Goal: Task Accomplishment & Management: Manage account settings

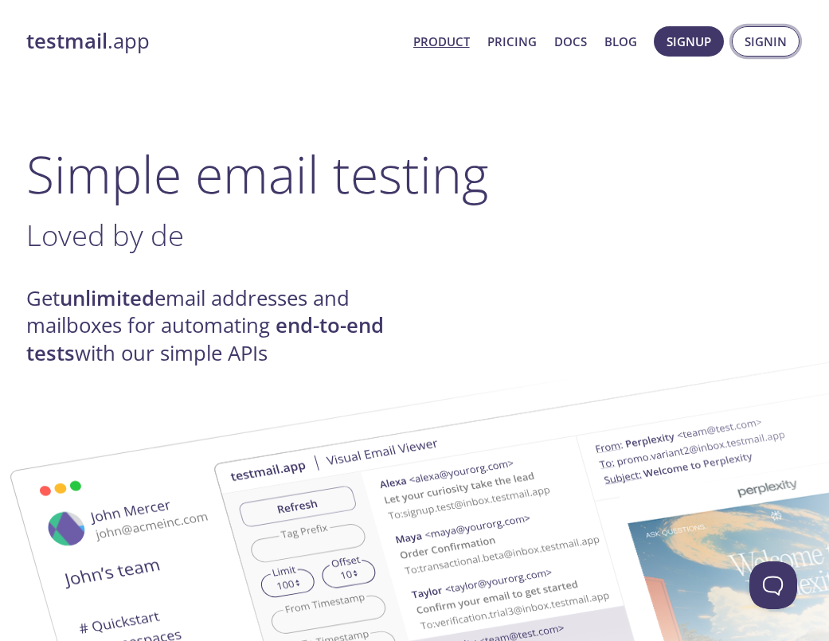
click at [753, 37] on span "Signin" at bounding box center [765, 41] width 42 height 21
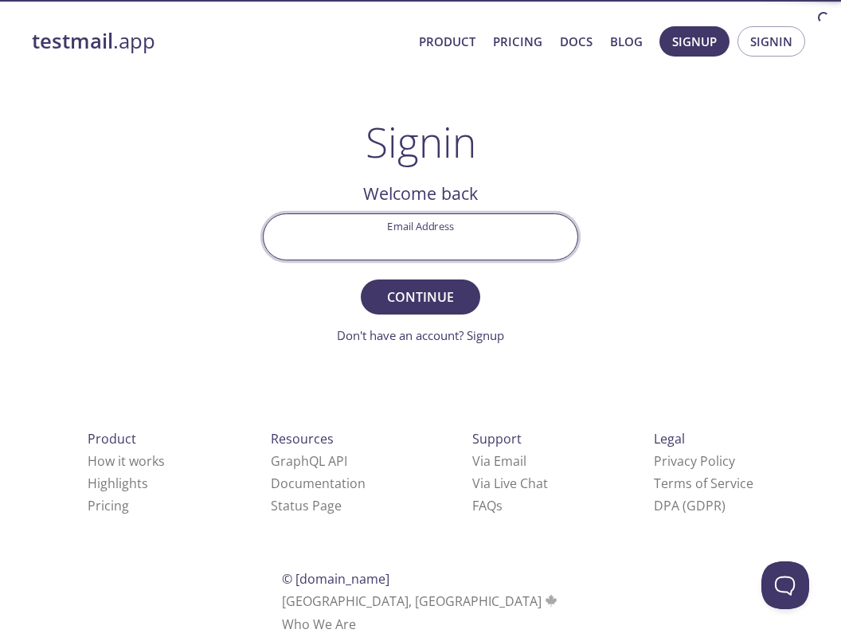
click at [447, 221] on input "Email Address" at bounding box center [421, 236] width 314 height 45
type input "[EMAIL_ADDRESS][DOMAIN_NAME]"
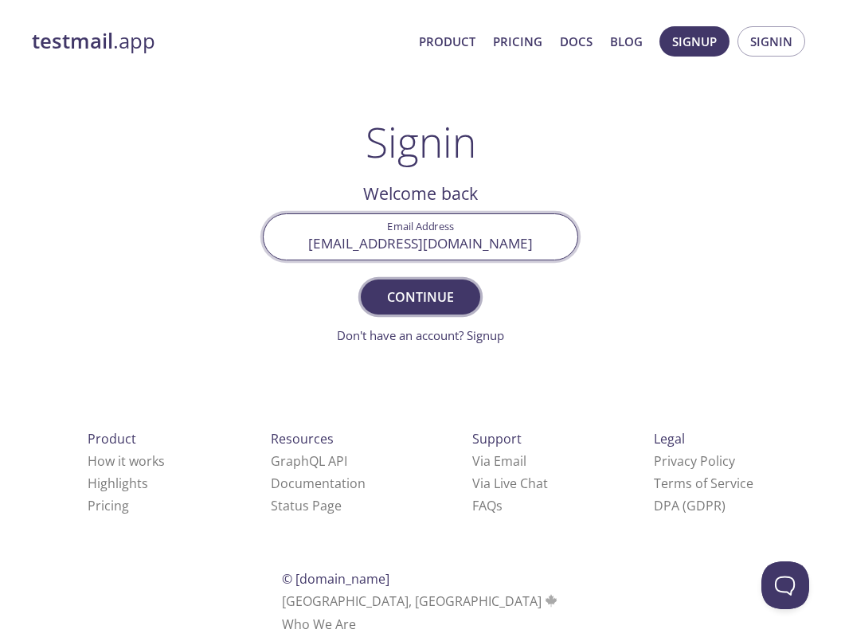
click at [447, 307] on span "Continue" at bounding box center [420, 297] width 84 height 22
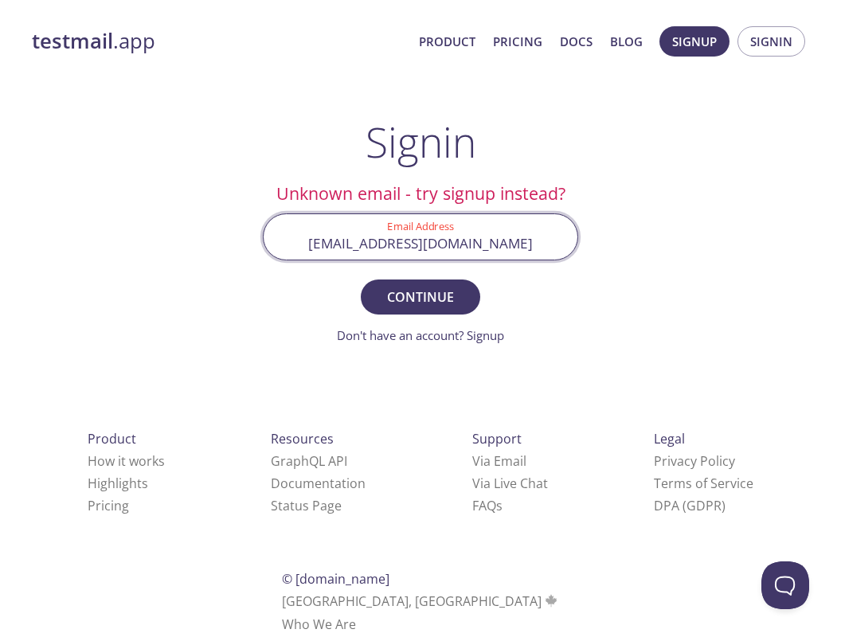
drag, startPoint x: 530, startPoint y: 243, endPoint x: 261, endPoint y: 235, distance: 268.5
click at [263, 235] on div "[EMAIL_ADDRESS][DOMAIN_NAME]" at bounding box center [420, 236] width 315 height 47
type input "[EMAIL_ADDRESS][DOMAIN_NAME]"
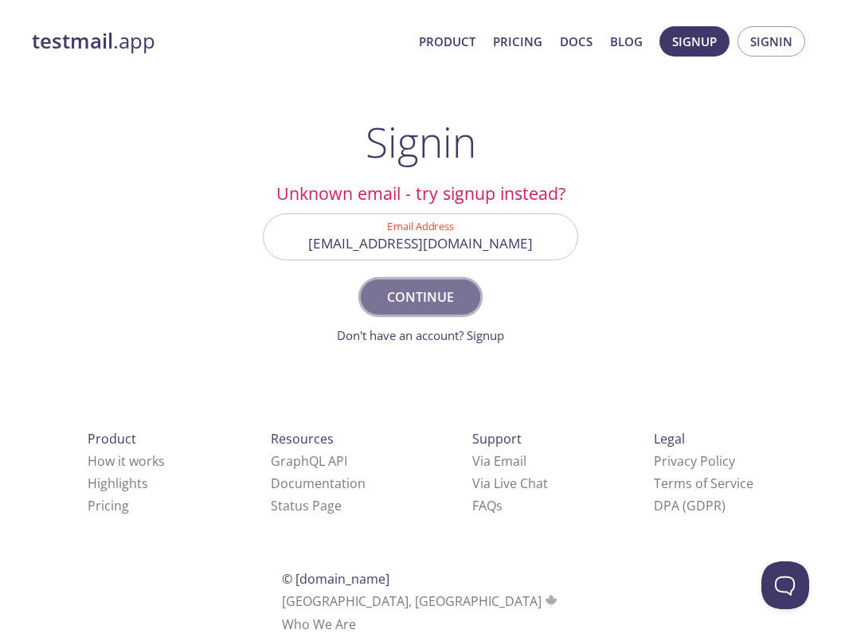
click at [425, 299] on span "Continue" at bounding box center [420, 297] width 84 height 22
click at [697, 40] on span "Signup" at bounding box center [694, 41] width 45 height 21
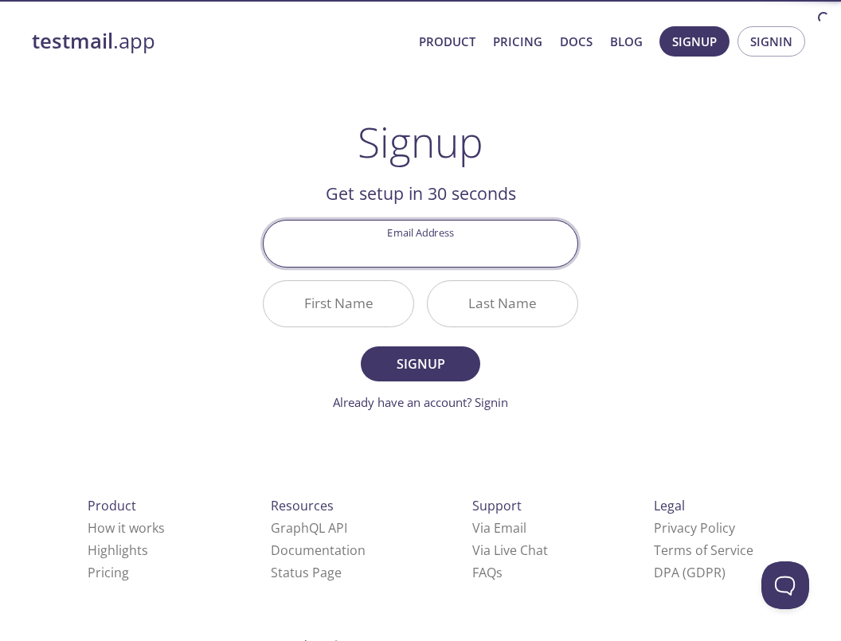
click at [436, 254] on input "Email Address" at bounding box center [421, 243] width 314 height 45
type input "[EMAIL_ADDRESS][DOMAIN_NAME]"
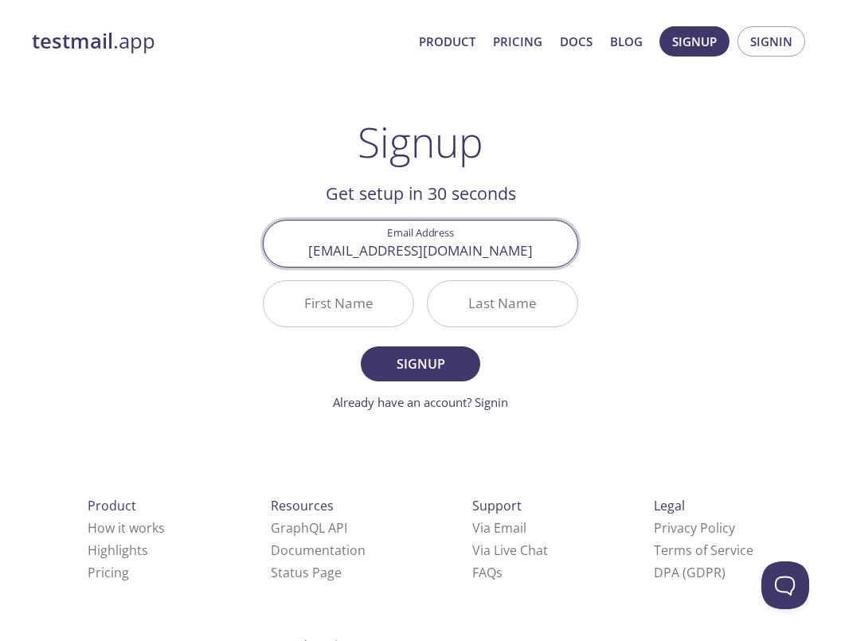
click at [356, 307] on input "First Name" at bounding box center [339, 303] width 150 height 45
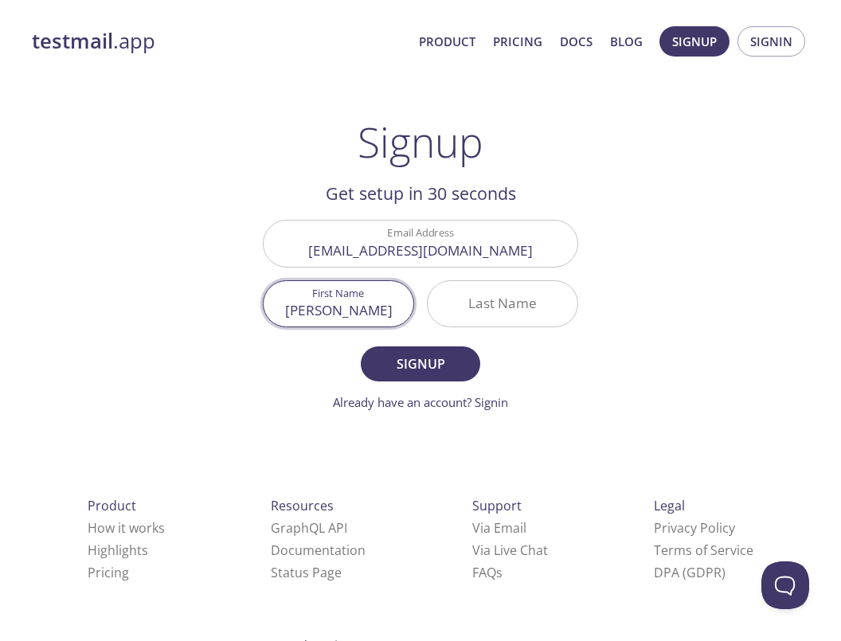
type input "[PERSON_NAME]"
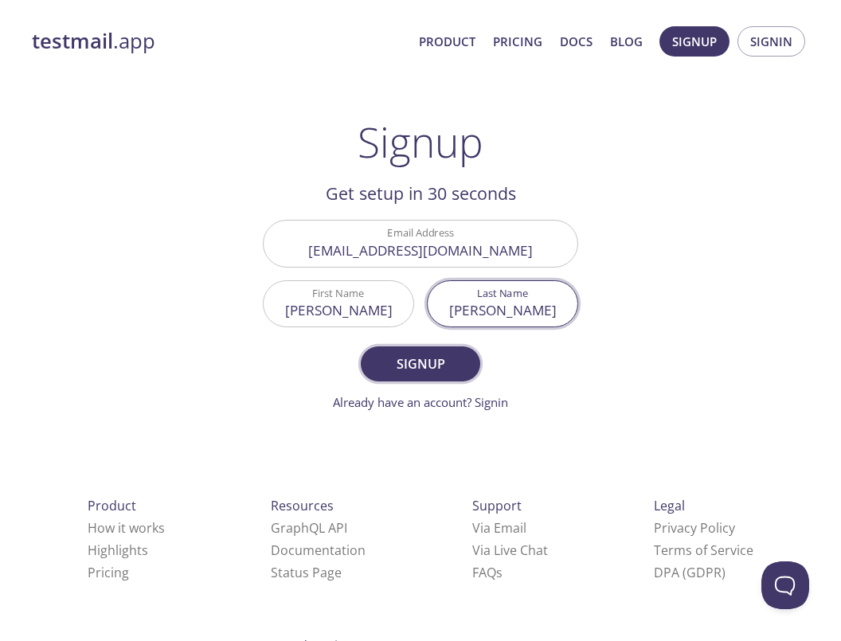
type input "[PERSON_NAME]"
click at [442, 361] on span "Signup" at bounding box center [420, 364] width 84 height 22
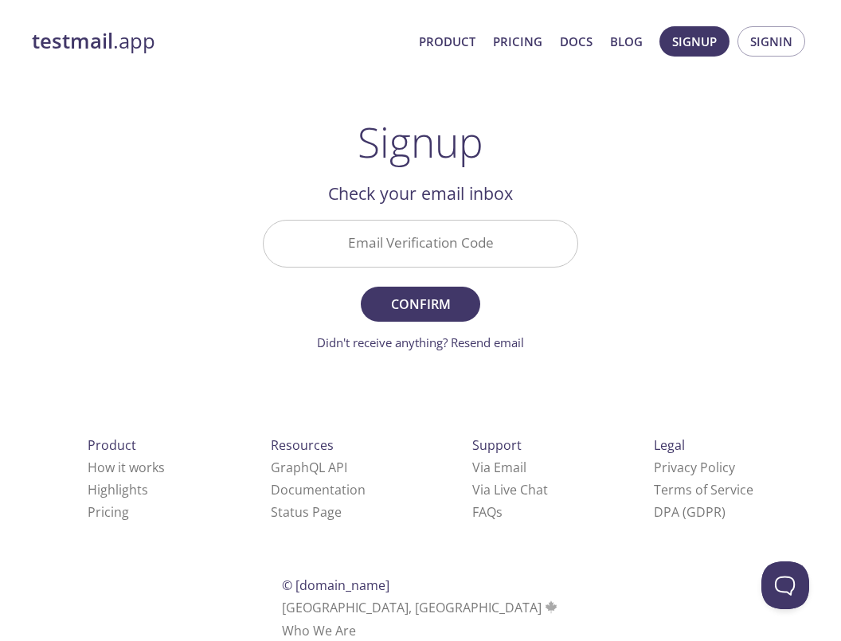
click at [444, 251] on input "Email Verification Code" at bounding box center [421, 243] width 314 height 45
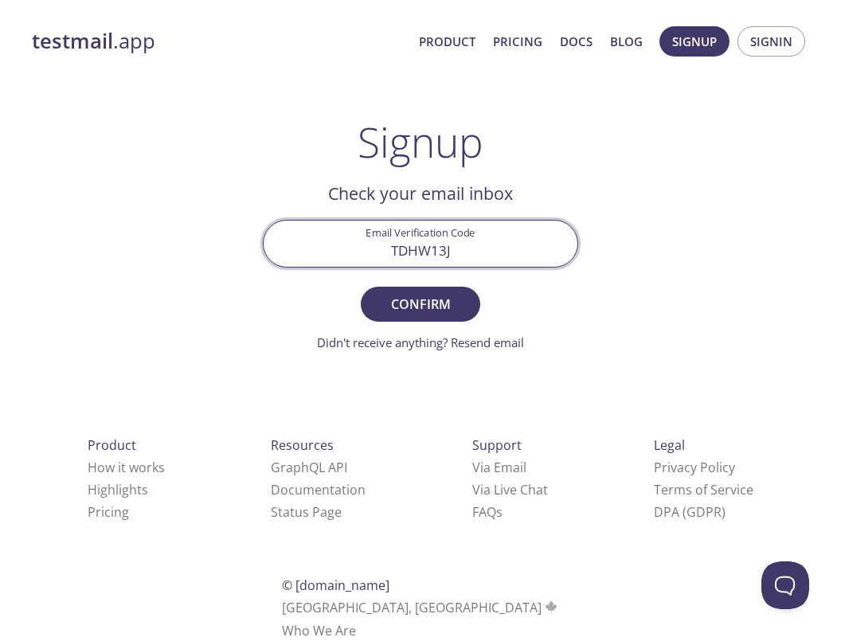
type input "TDHW13J"
click at [361, 287] on button "Confirm" at bounding box center [420, 304] width 119 height 35
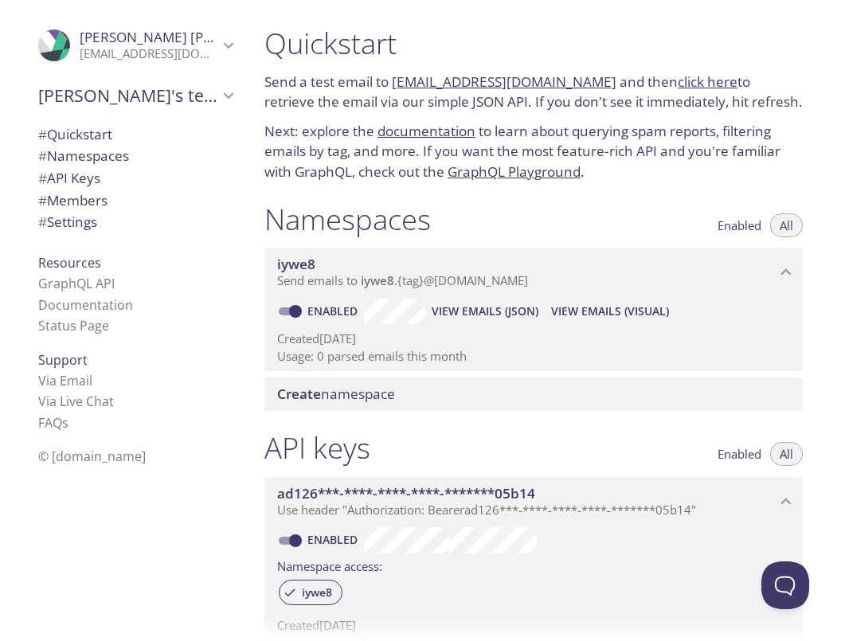
click at [115, 131] on span "# Quickstart" at bounding box center [135, 134] width 194 height 21
click at [136, 54] on p "[EMAIL_ADDRESS][DOMAIN_NAME]" at bounding box center [149, 54] width 139 height 16
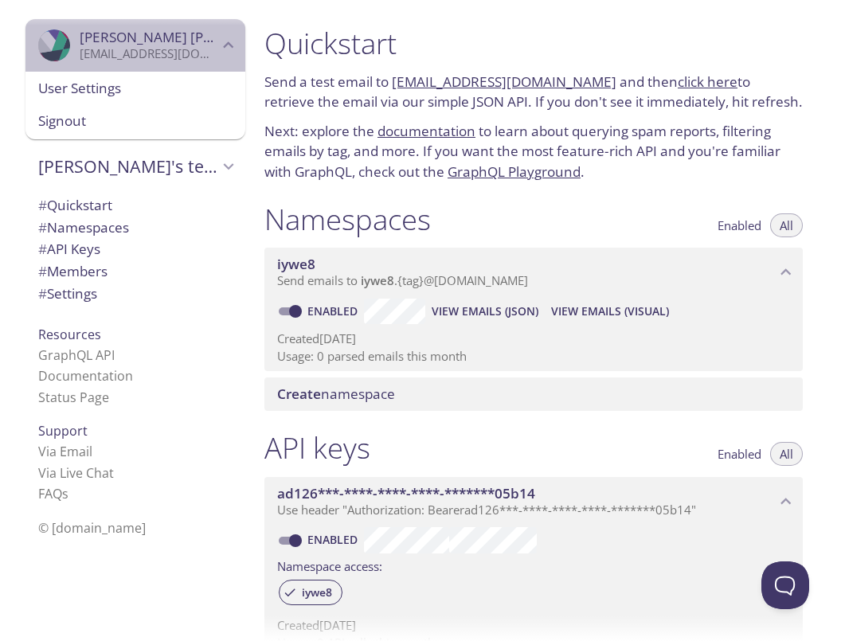
click at [100, 44] on span "[PERSON_NAME]" at bounding box center [189, 37] width 218 height 18
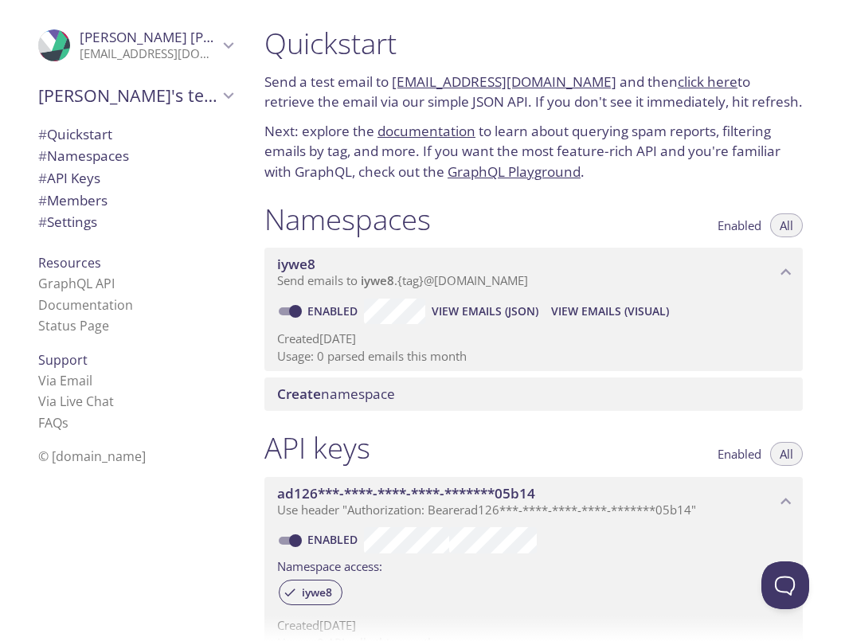
click at [80, 41] on span "[PERSON_NAME]" at bounding box center [189, 37] width 218 height 18
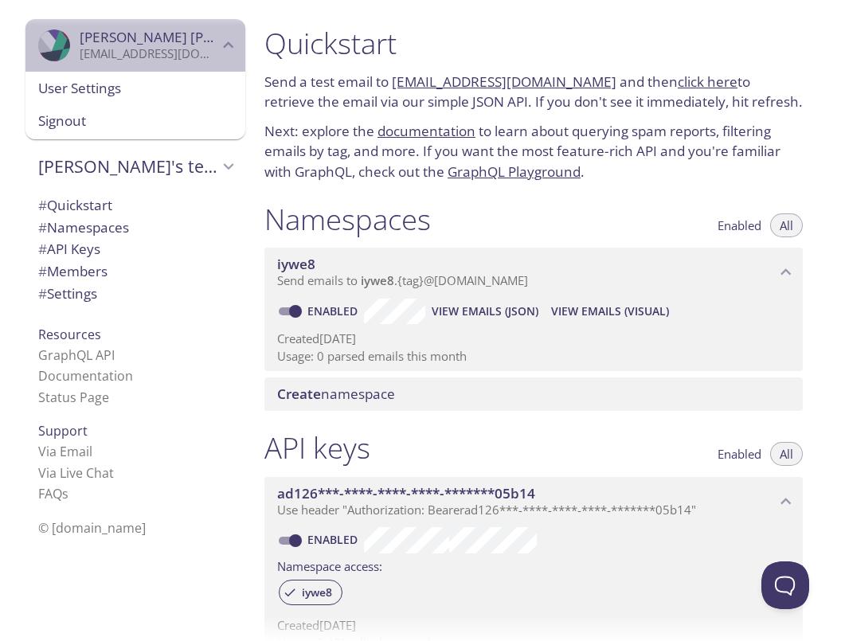
click at [80, 37] on span "[PERSON_NAME]" at bounding box center [189, 37] width 218 height 18
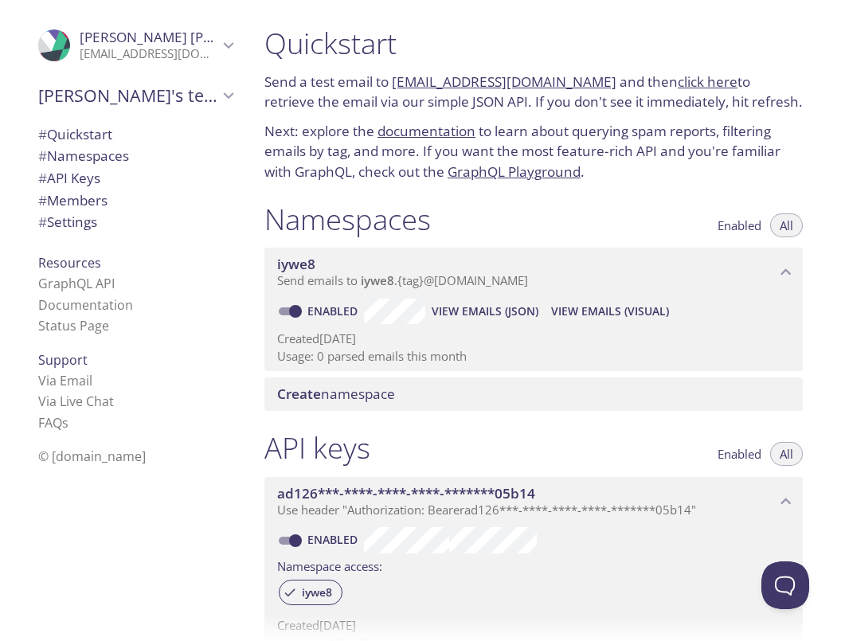
click at [72, 155] on span "# Namespaces" at bounding box center [83, 156] width 91 height 18
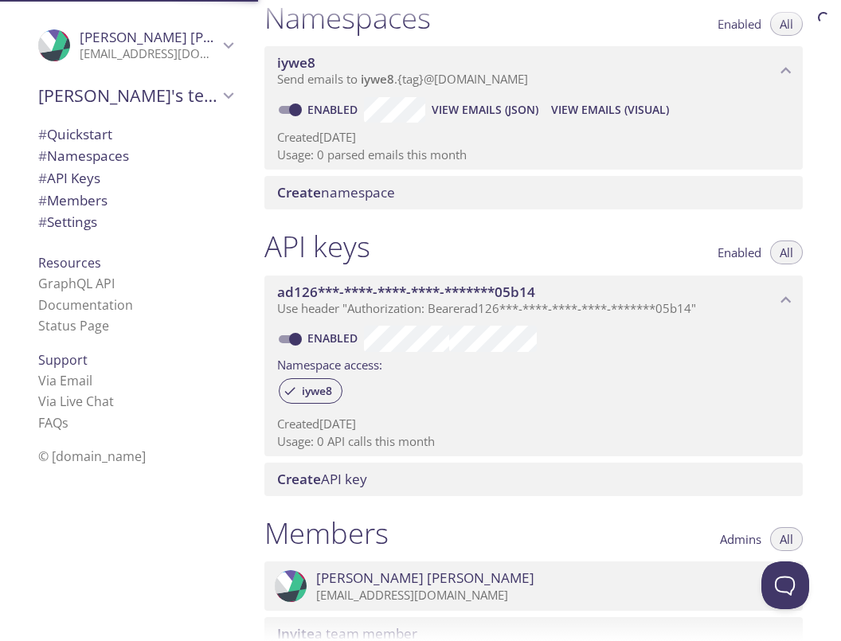
click at [78, 186] on span "# API Keys" at bounding box center [69, 178] width 62 height 18
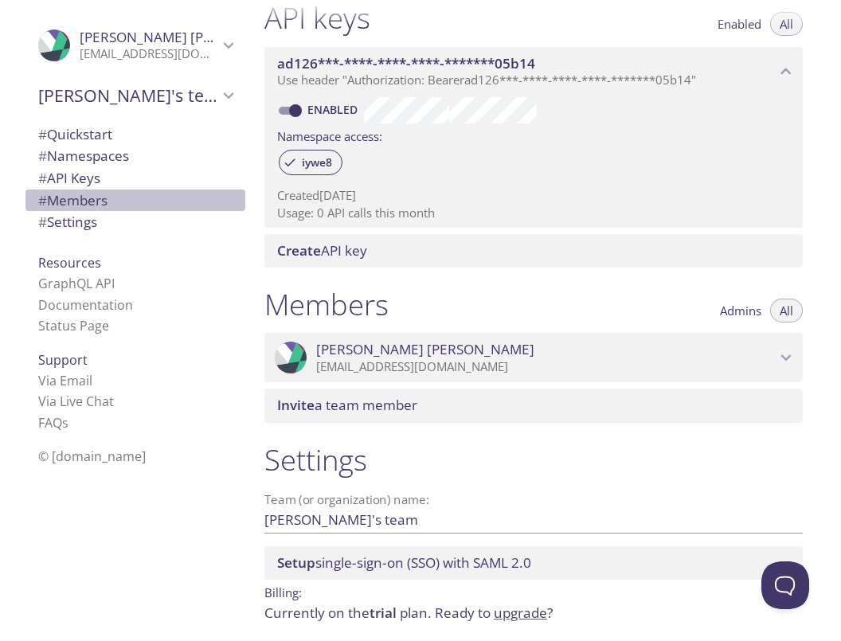
click at [96, 200] on span "# Members" at bounding box center [72, 200] width 69 height 18
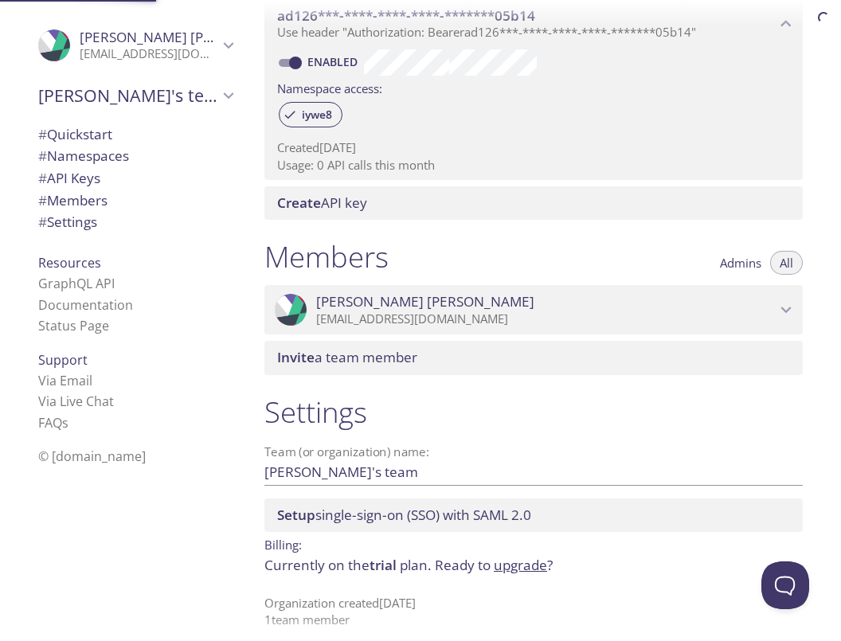
scroll to position [491, 0]
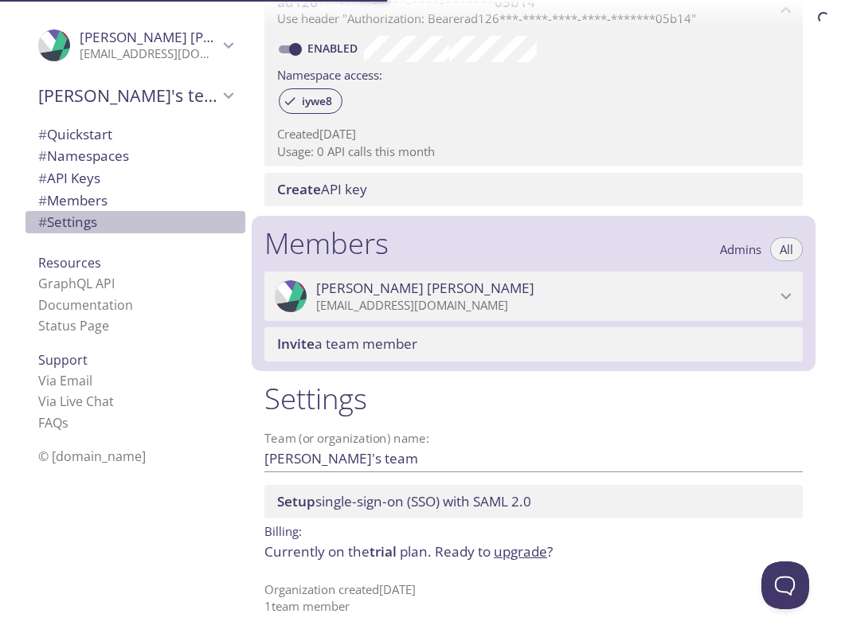
click at [83, 213] on span "# Settings" at bounding box center [67, 222] width 59 height 18
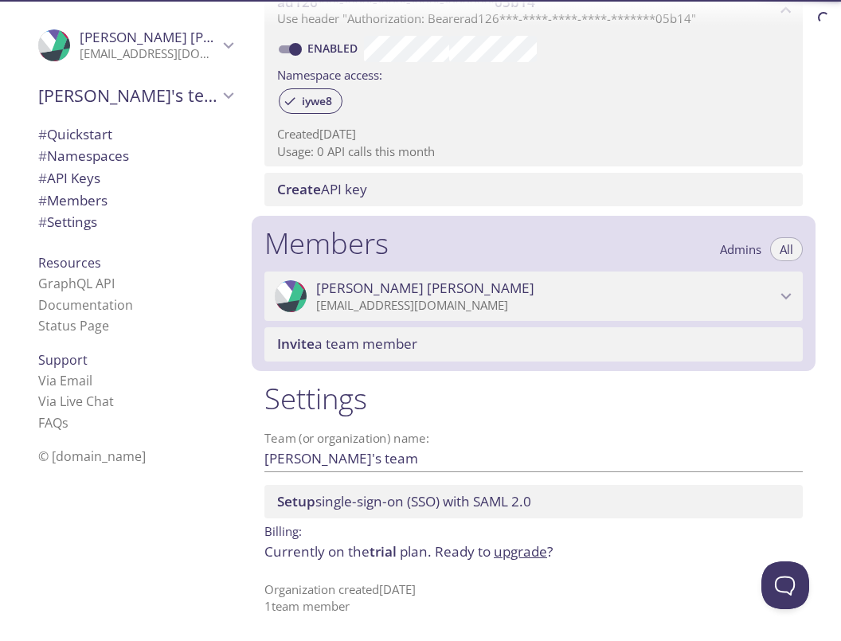
click at [70, 264] on span "Resources" at bounding box center [69, 263] width 63 height 18
click at [51, 264] on span "Resources" at bounding box center [69, 263] width 63 height 18
click at [50, 375] on link "Via Email" at bounding box center [65, 381] width 54 height 18
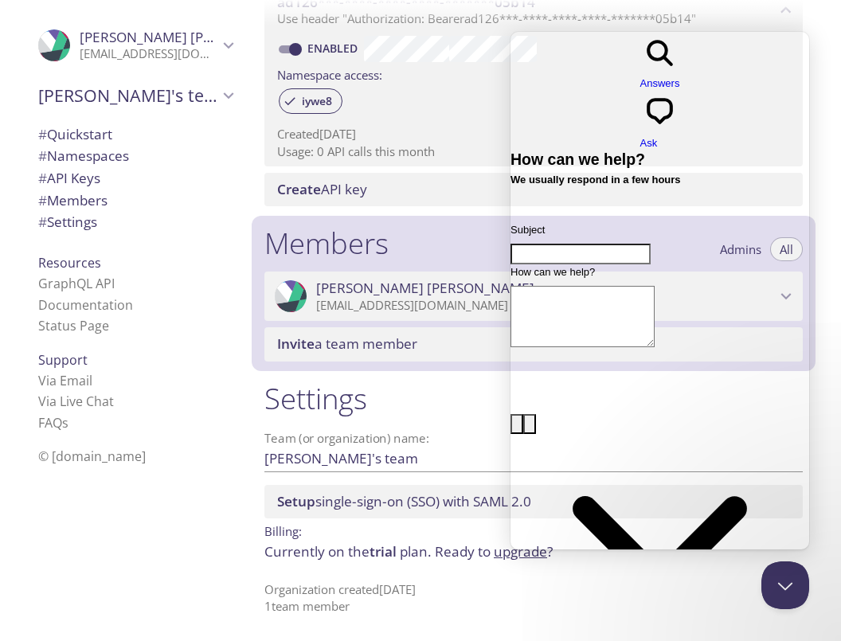
click at [268, 197] on div "Create API key" at bounding box center [533, 189] width 538 height 33
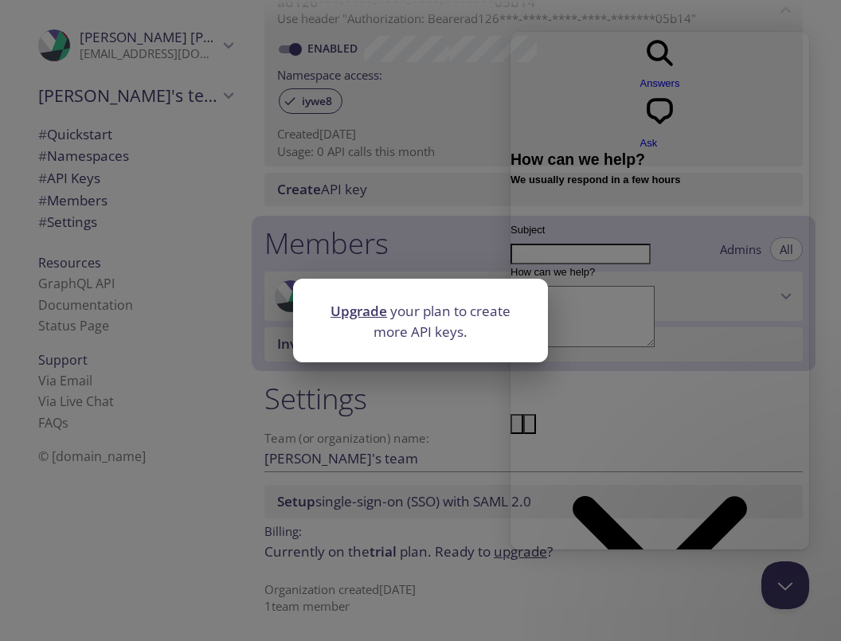
click at [315, 448] on div "Upgrade your plan to create more API keys." at bounding box center [420, 320] width 841 height 641
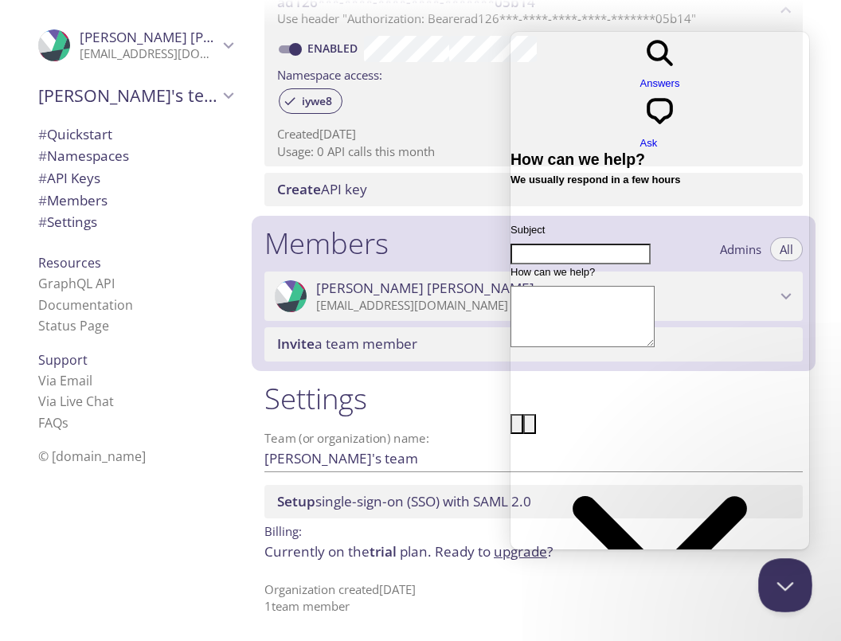
click at [775, 589] on button "Close Beacon popover" at bounding box center [782, 582] width 48 height 48
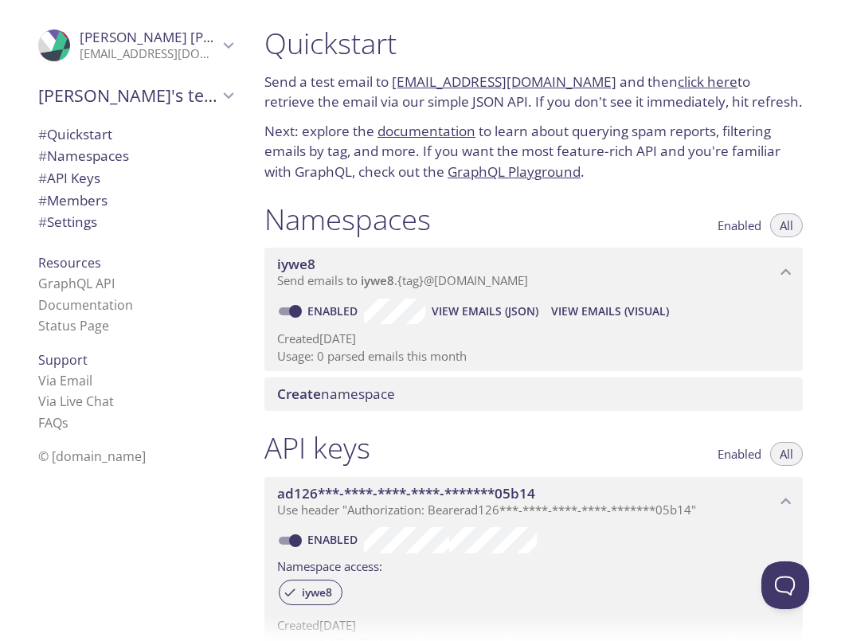
scroll to position [491, 0]
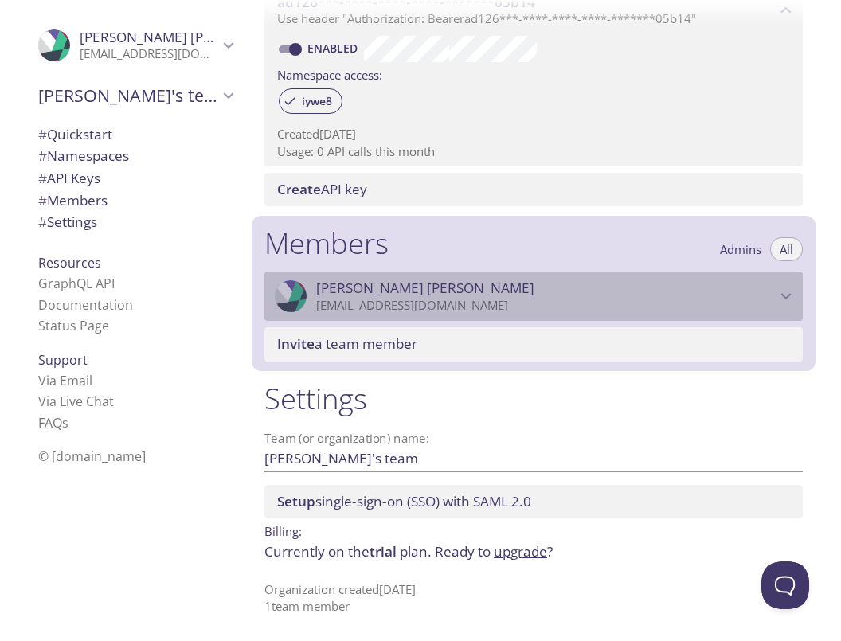
click at [393, 314] on div ".cls-1 { fill: #6d5ca8; } .cls-2 { fill: #3fc191; } .cls-3 { fill: #3b4752; } .…" at bounding box center [533, 296] width 538 height 49
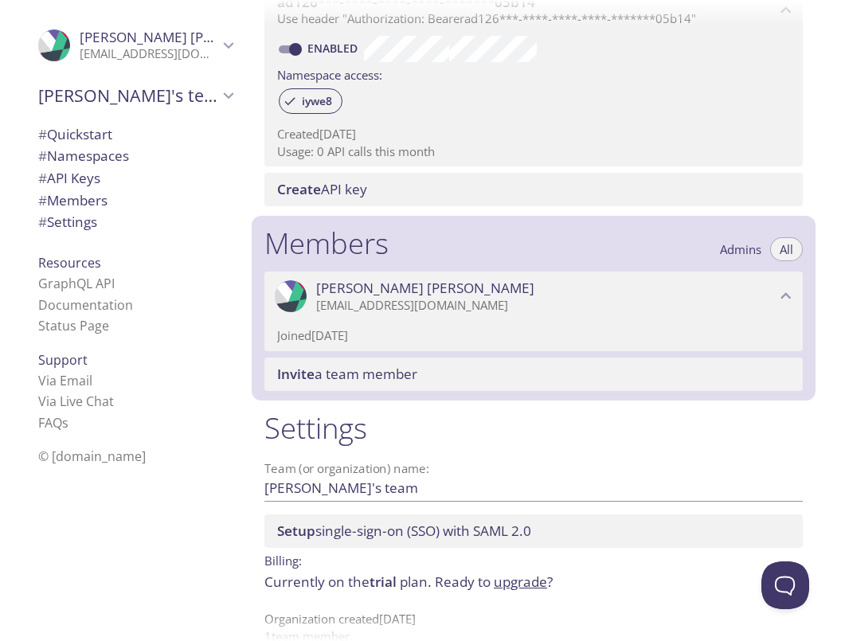
click at [378, 340] on p "Joined [DATE]" at bounding box center [533, 335] width 513 height 17
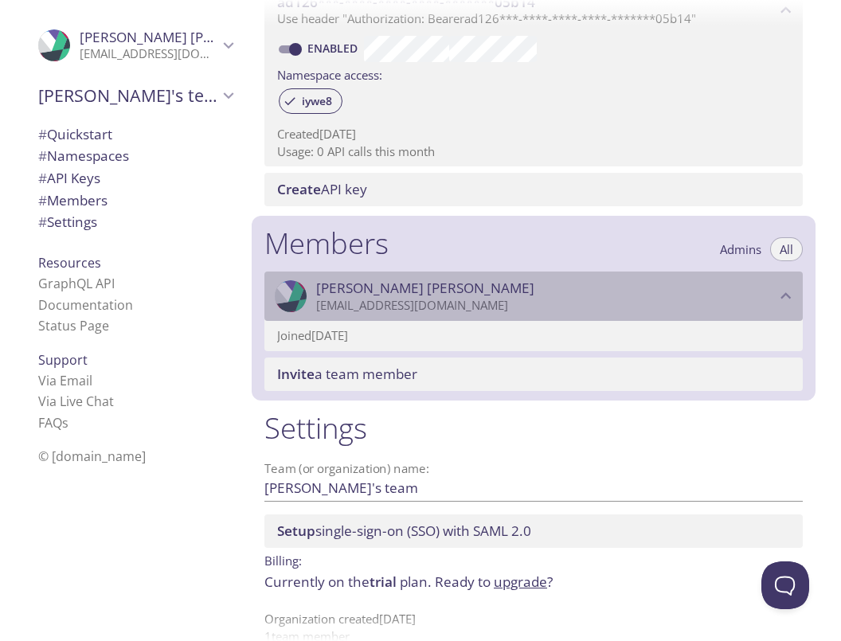
click at [481, 288] on span "[PERSON_NAME]" at bounding box center [545, 288] width 459 height 18
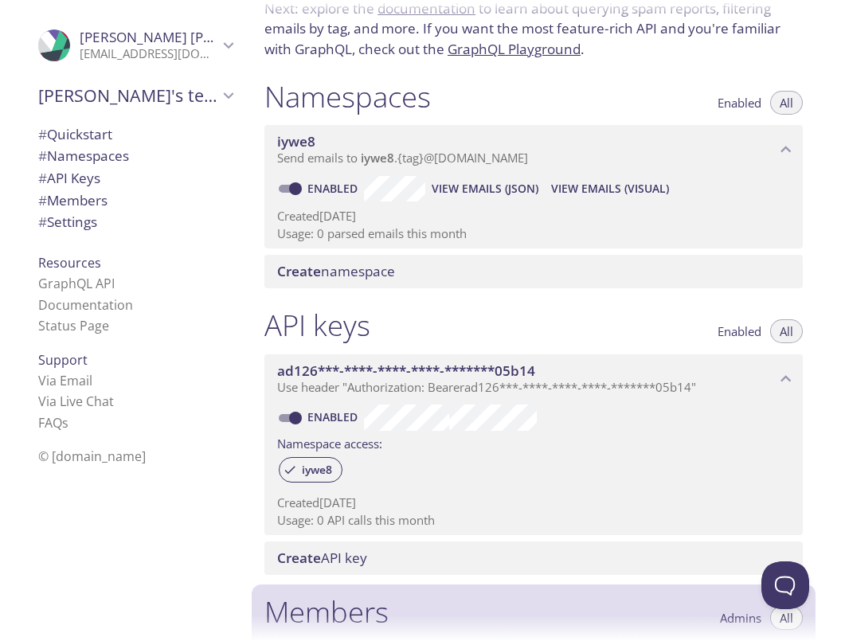
scroll to position [0, 0]
